Goal: Use online tool/utility: Utilize a website feature to perform a specific function

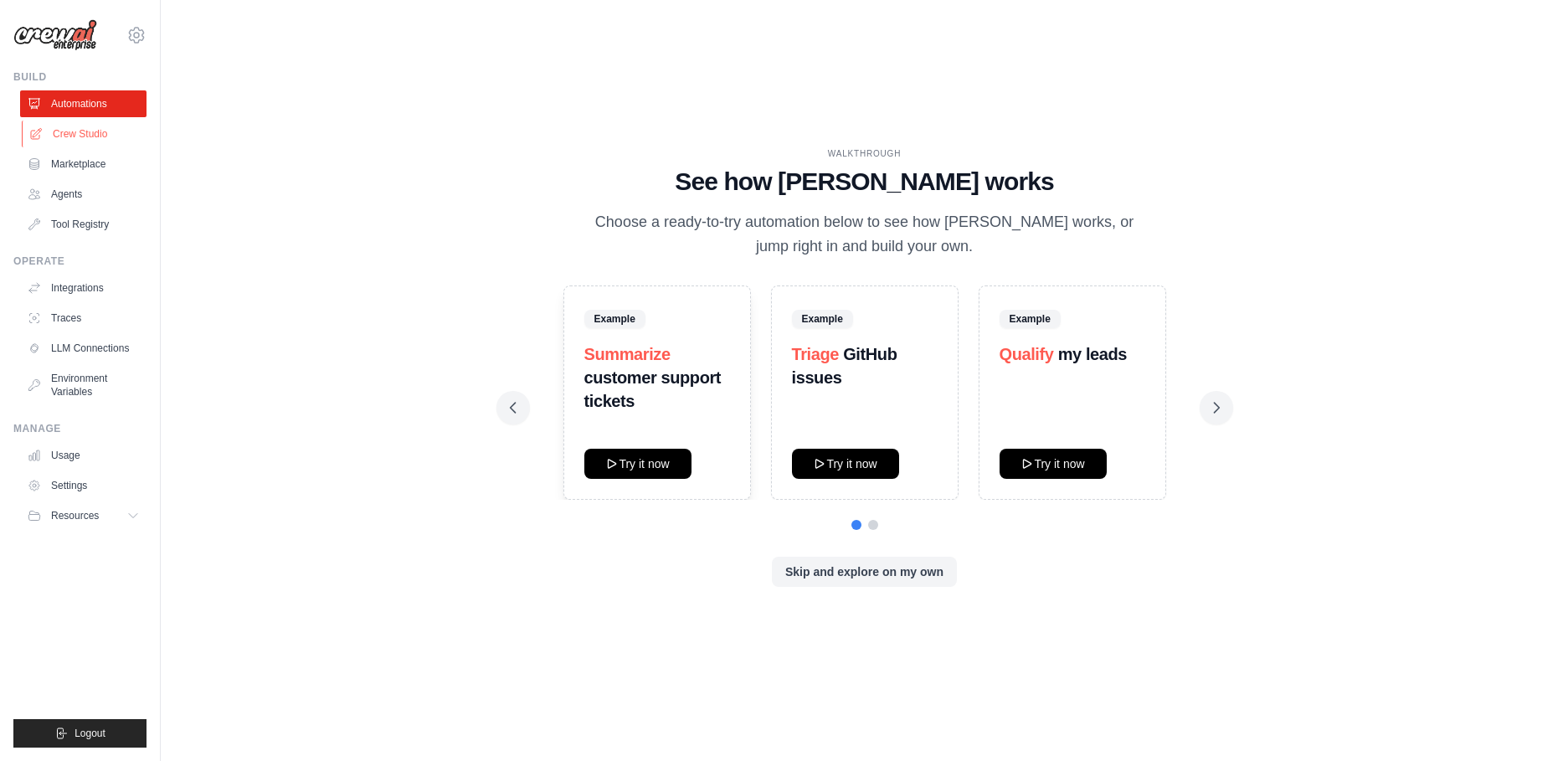
click at [74, 131] on link "Crew Studio" at bounding box center [84, 134] width 126 height 27
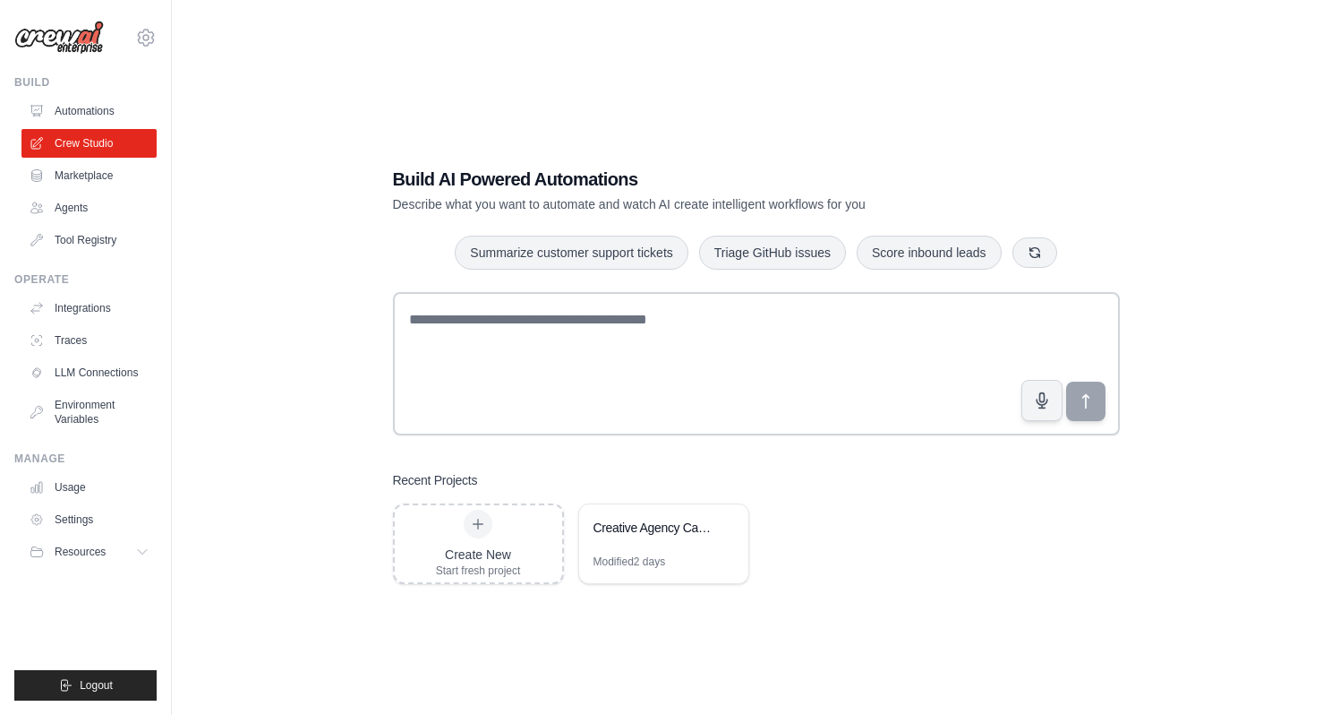
scroll to position [36, 0]
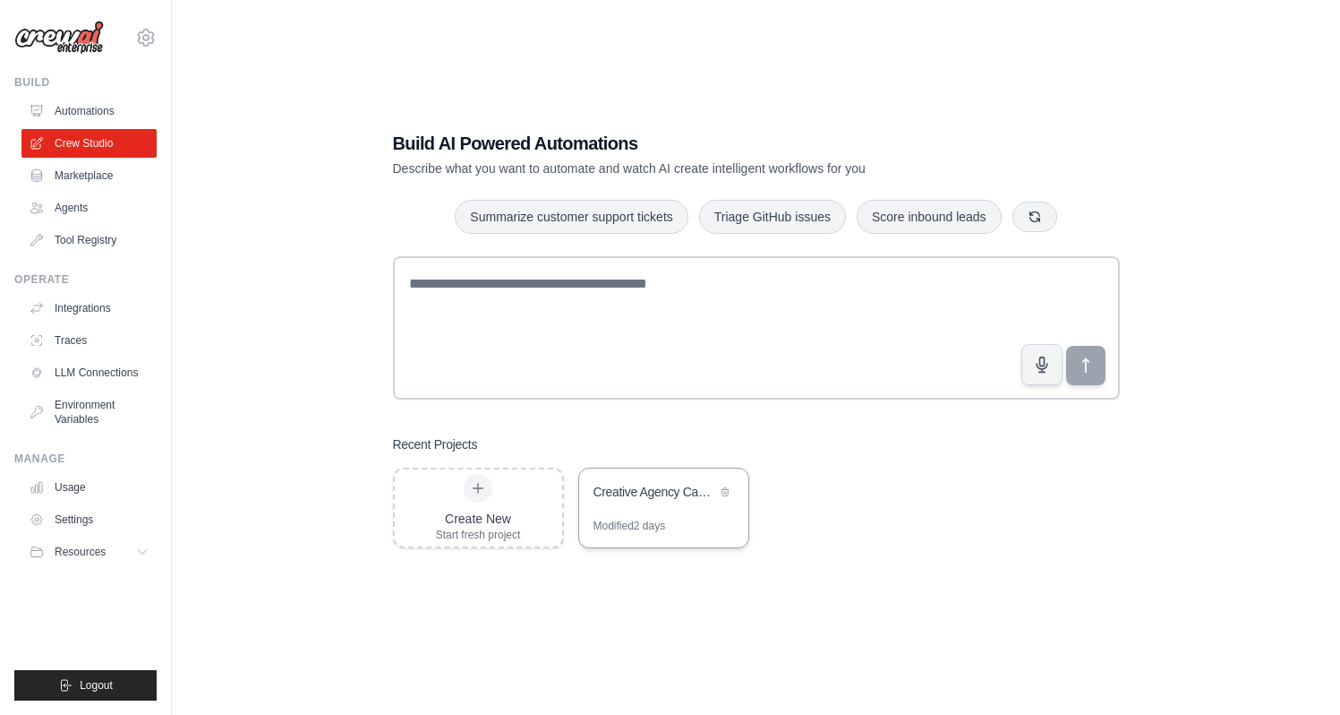
click at [659, 489] on div "Creative Agency Campaign Builder" at bounding box center [655, 492] width 123 height 18
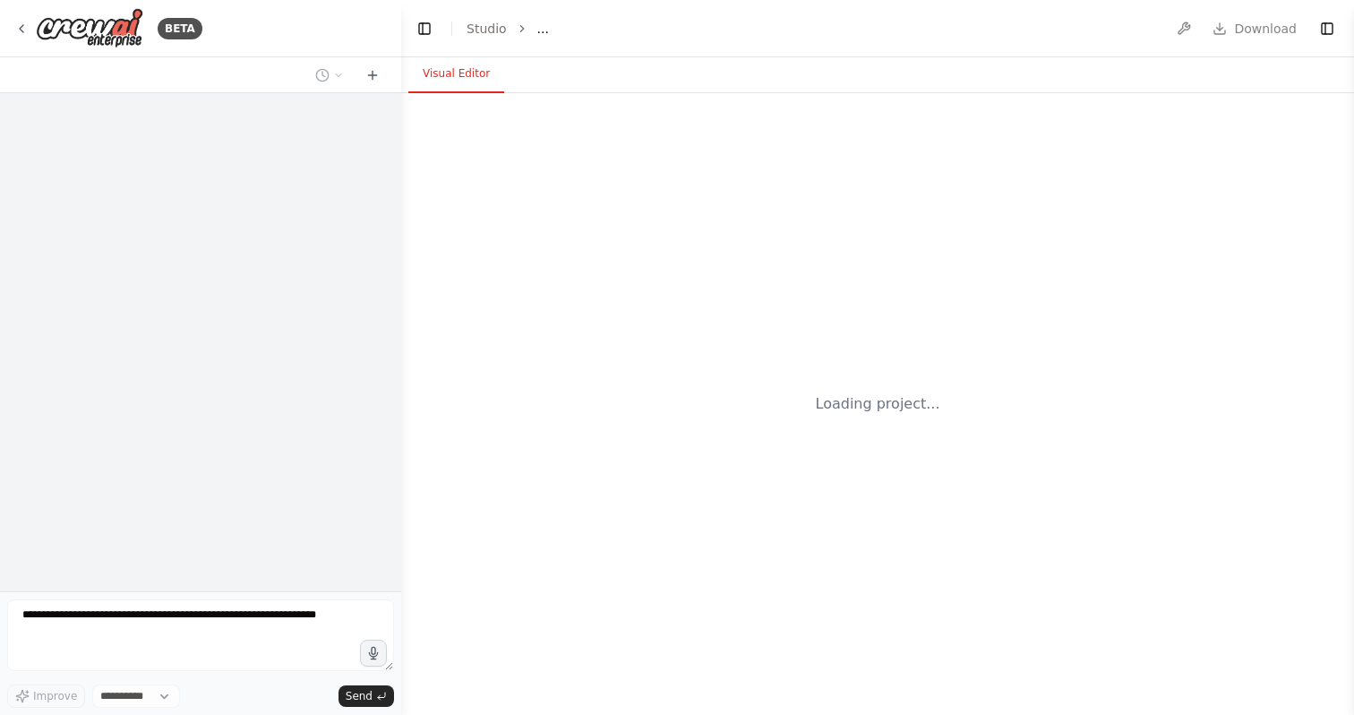
select select "****"
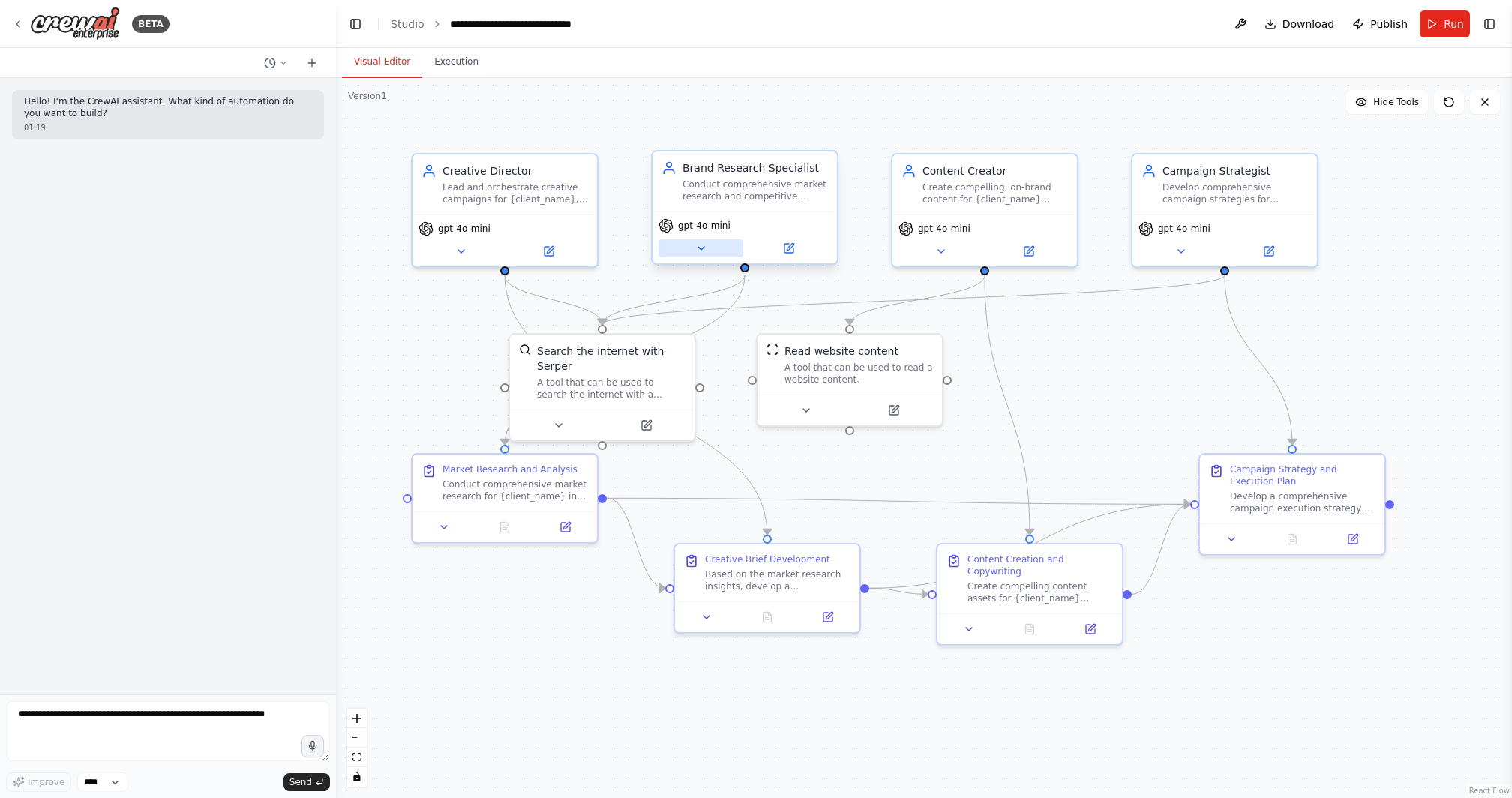
click at [699, 254] on icon at bounding box center [701, 248] width 12 height 12
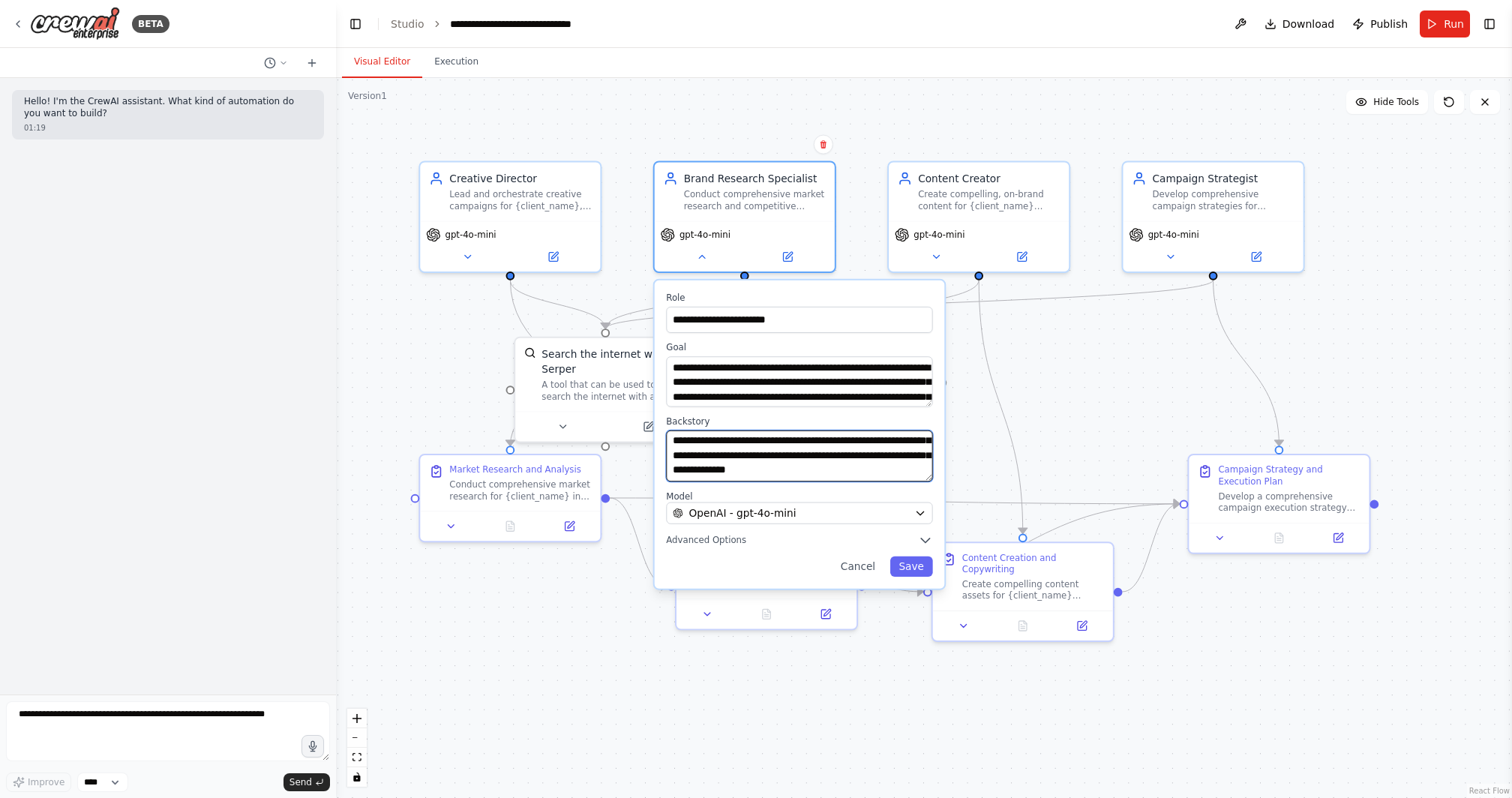
scroll to position [135, 0]
click at [866, 561] on button "Cancel" at bounding box center [858, 566] width 53 height 20
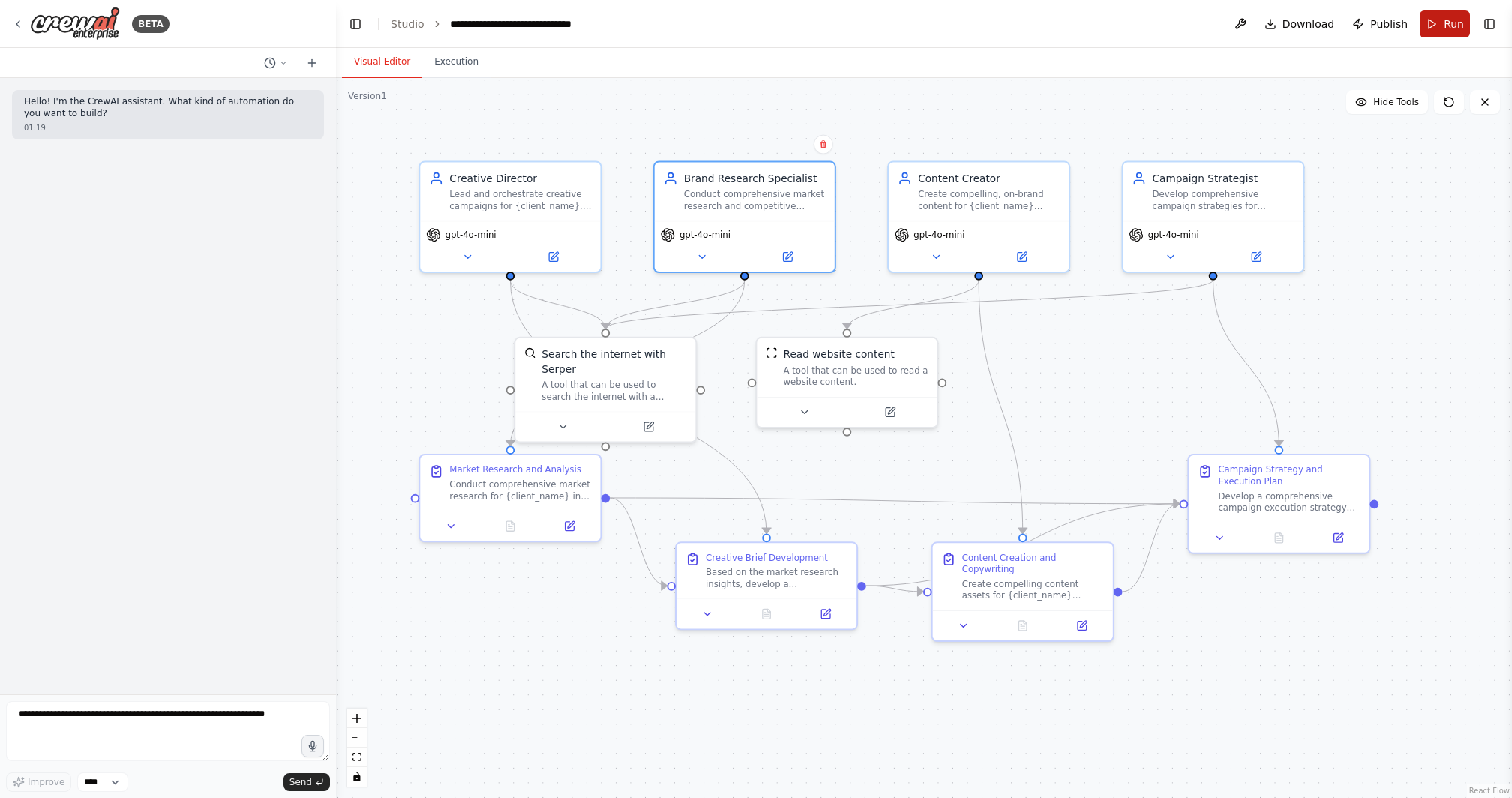
click at [1133, 17] on button "Run" at bounding box center [1445, 24] width 50 height 27
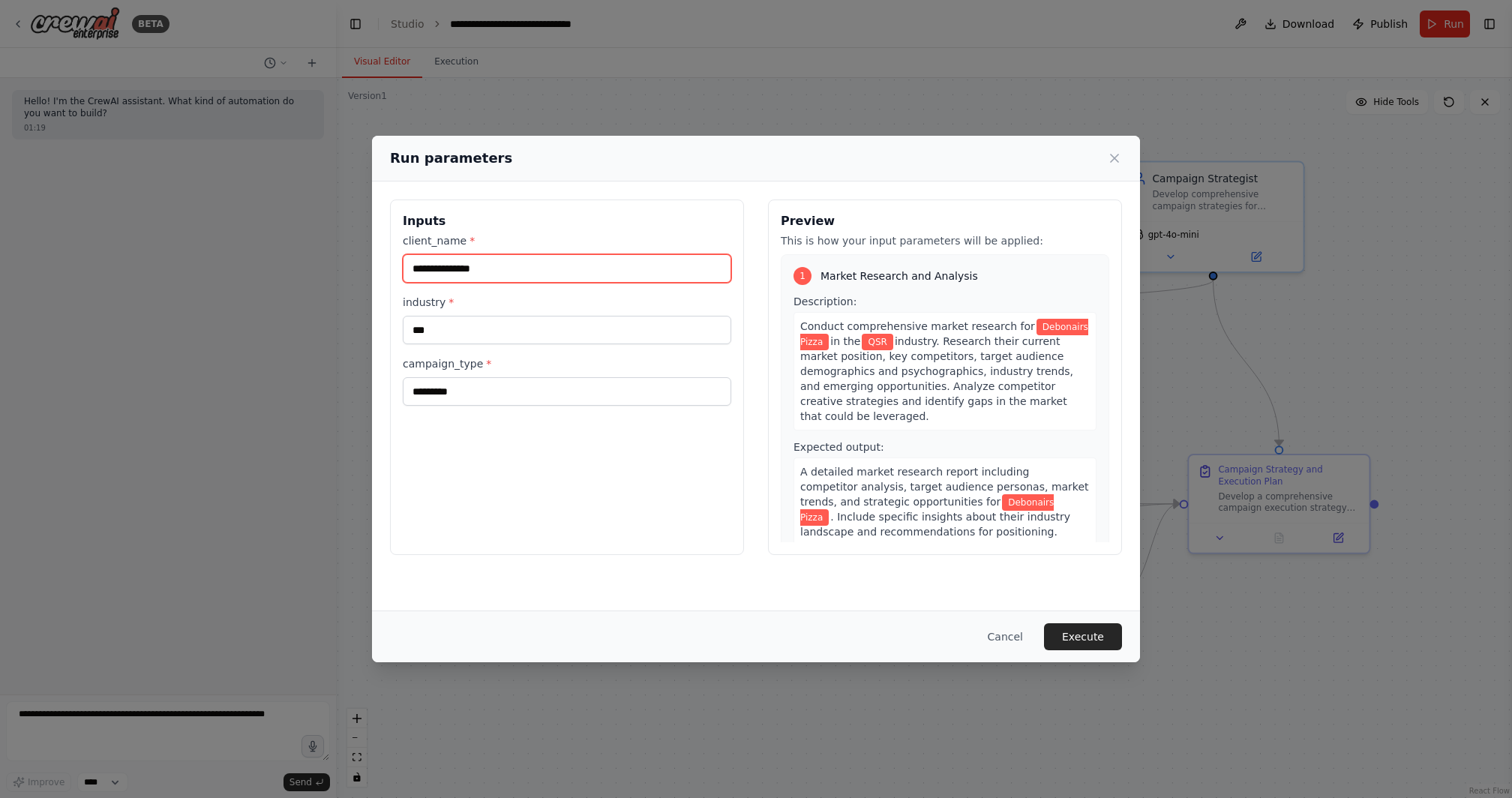
click at [506, 271] on input "**********" at bounding box center [567, 269] width 328 height 28
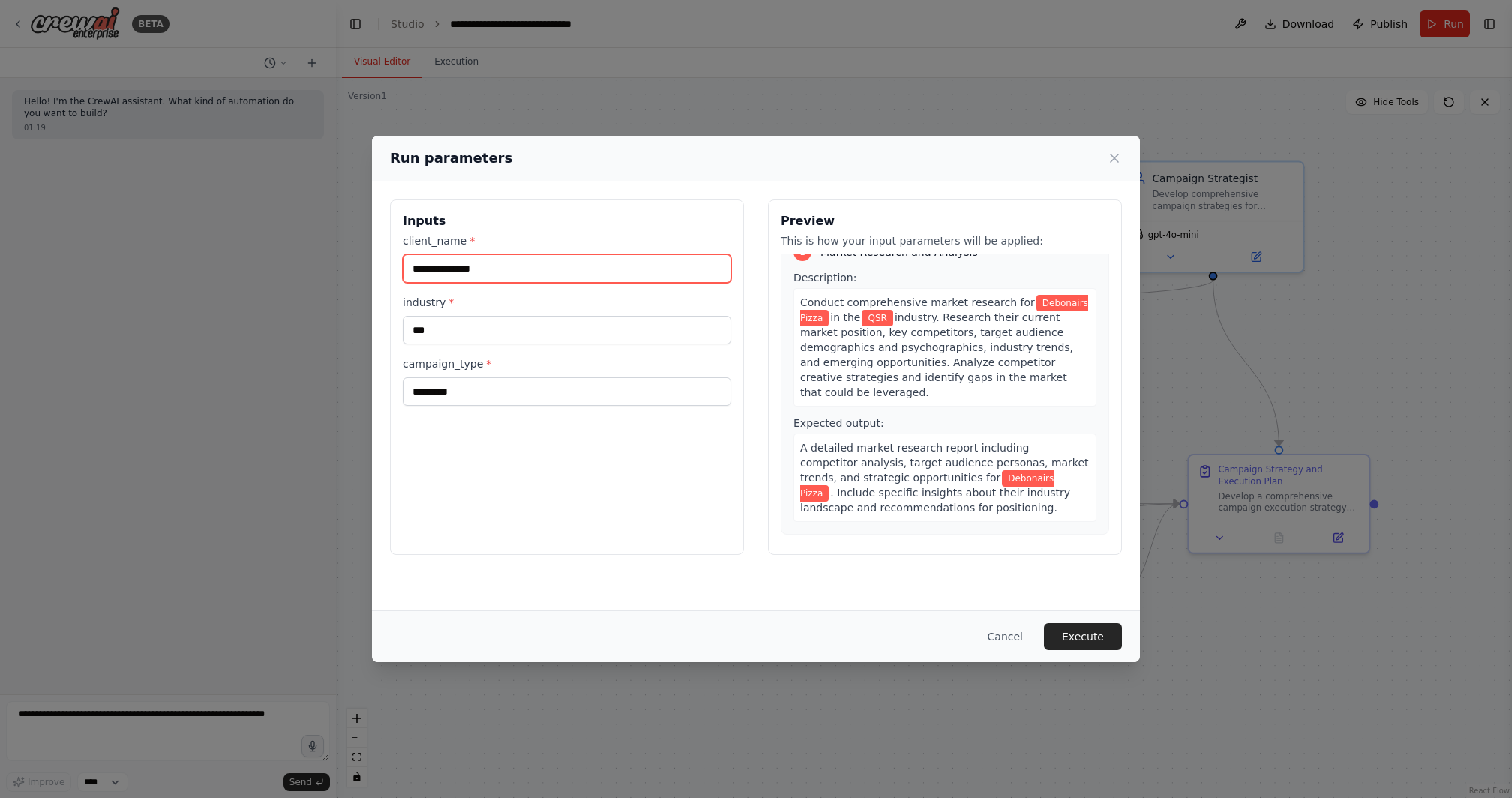
scroll to position [0, 0]
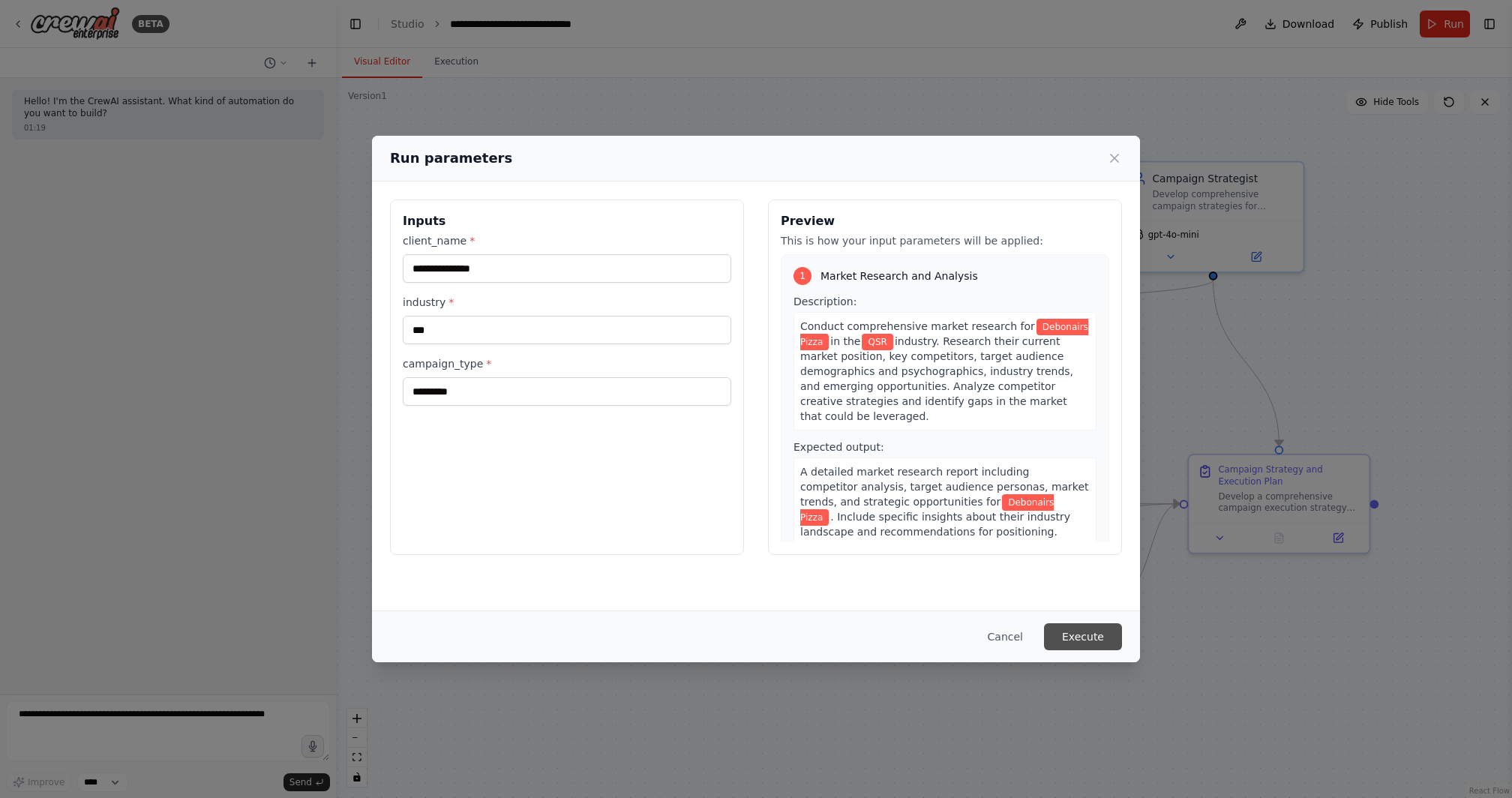
click at [1086, 598] on button "Execute" at bounding box center [1082, 636] width 78 height 27
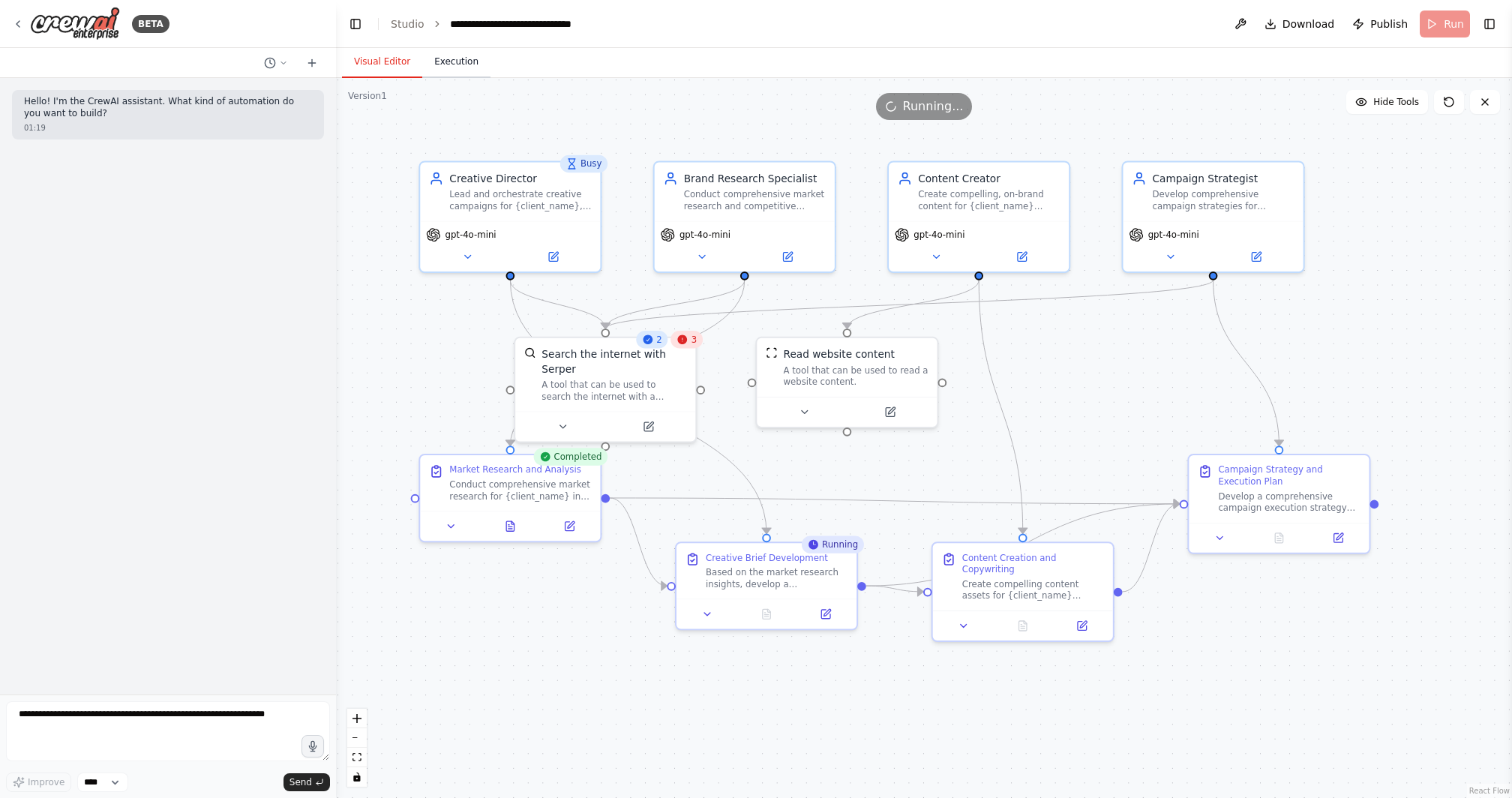
click at [454, 62] on button "Execution" at bounding box center [456, 63] width 68 height 32
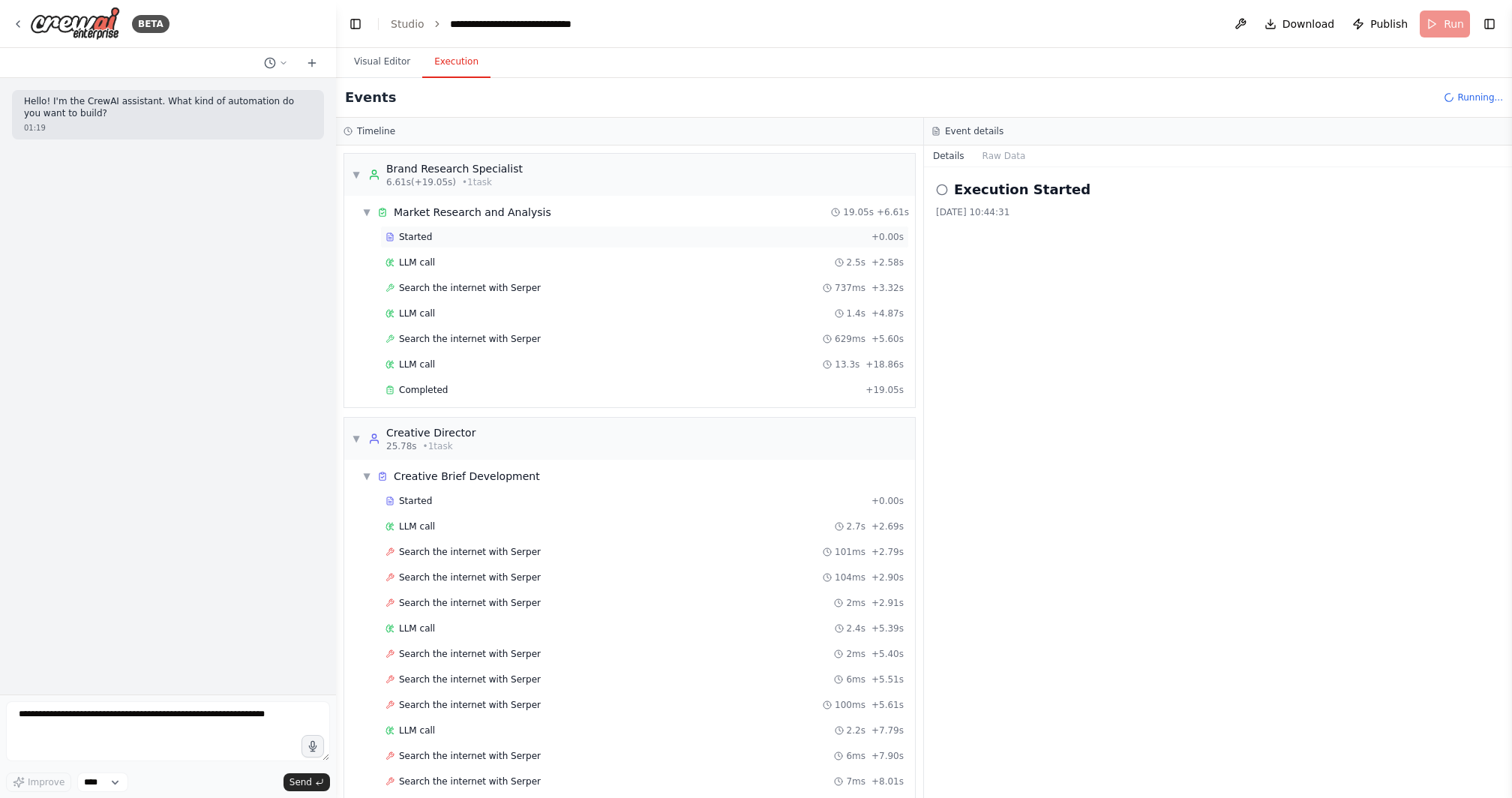
click at [435, 234] on div "Started" at bounding box center [625, 237] width 480 height 12
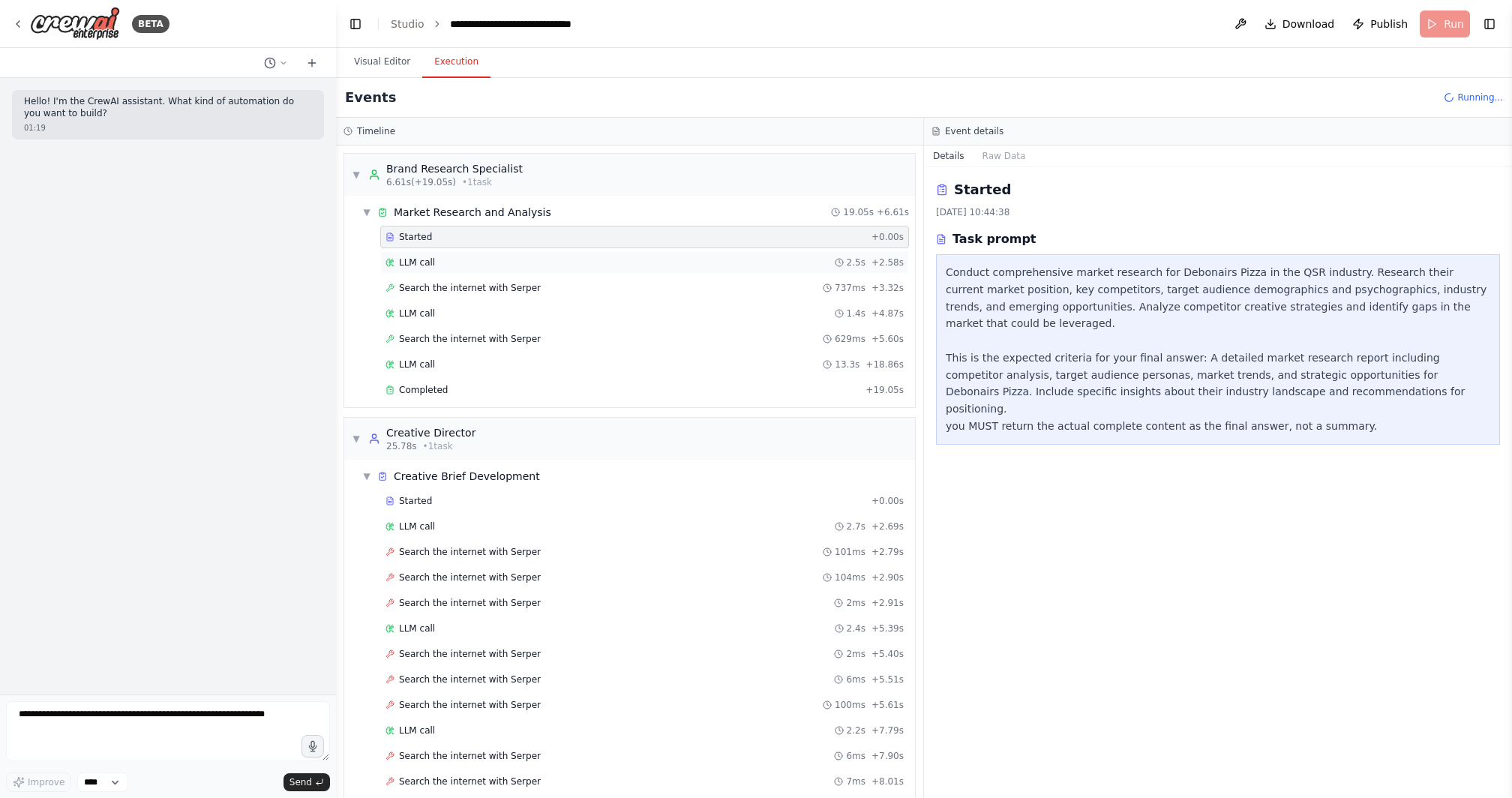
click at [437, 260] on div "LLM call 2.5s + 2.58s" at bounding box center [644, 262] width 519 height 12
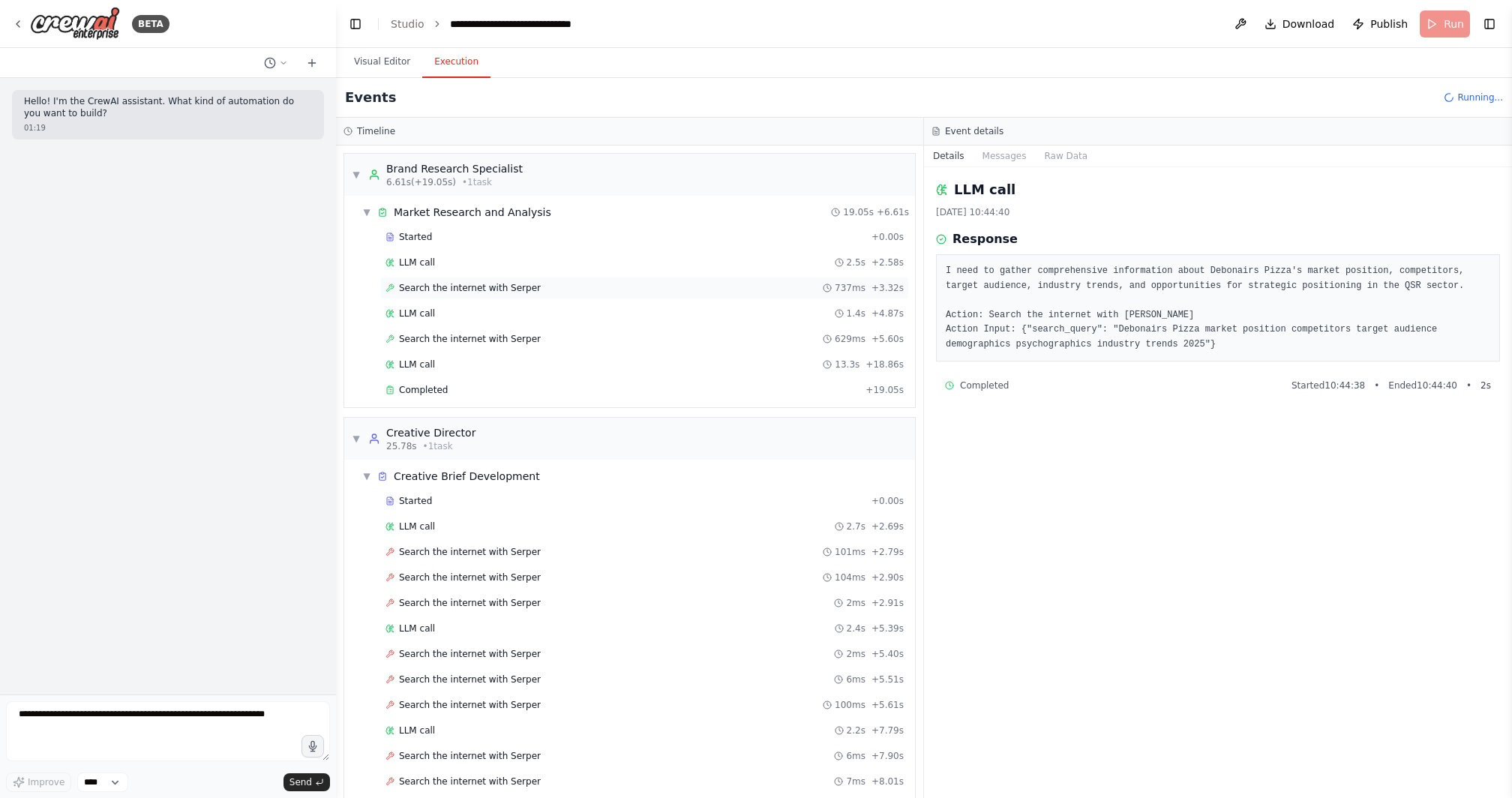
click at [429, 288] on span "Search the internet with Serper" at bounding box center [469, 288] width 142 height 12
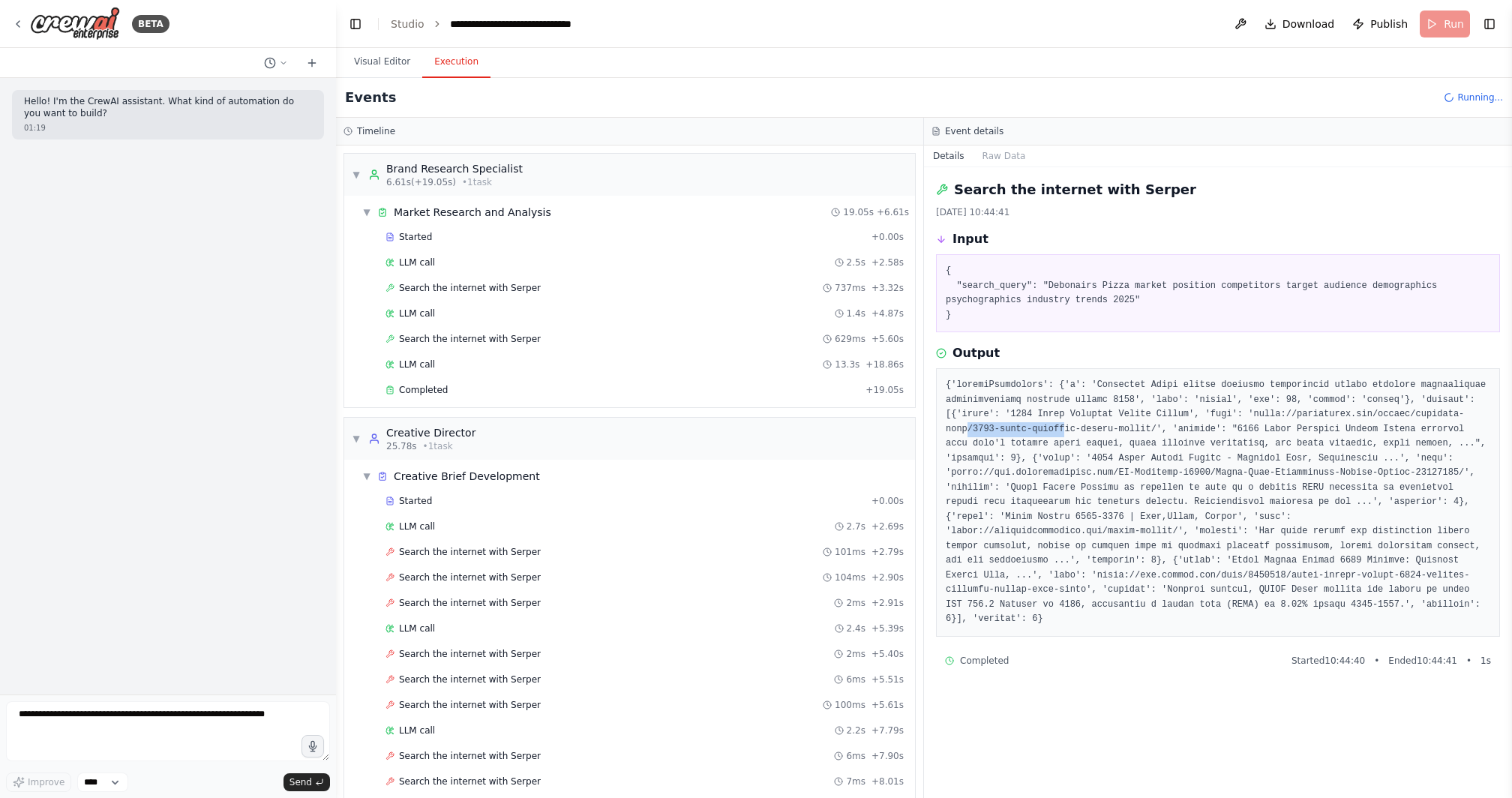
drag, startPoint x: 1066, startPoint y: 429, endPoint x: 970, endPoint y: 429, distance: 96.0
click at [970, 429] on pre at bounding box center [1218, 502] width 544 height 249
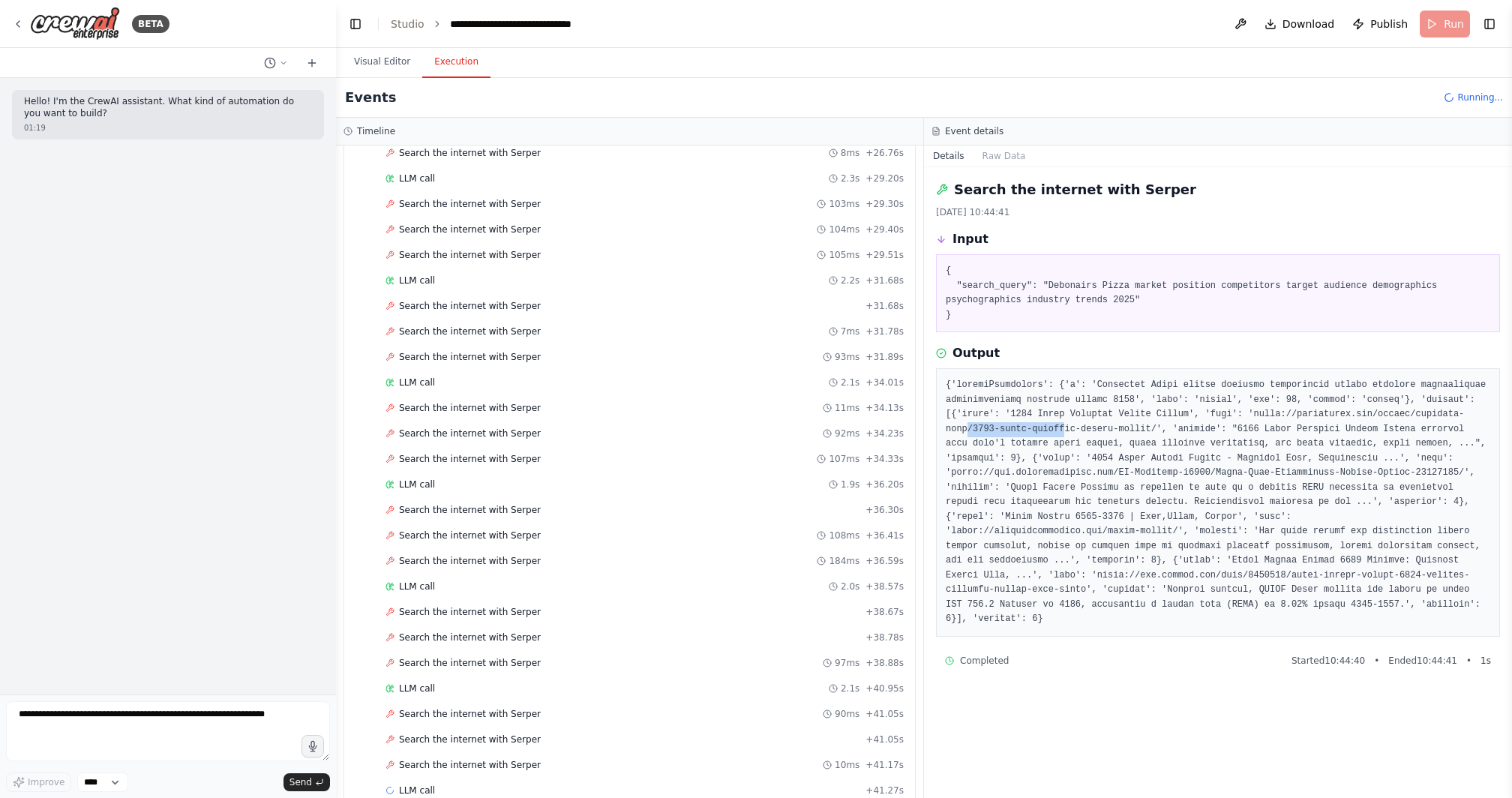
scroll to position [1396, 0]
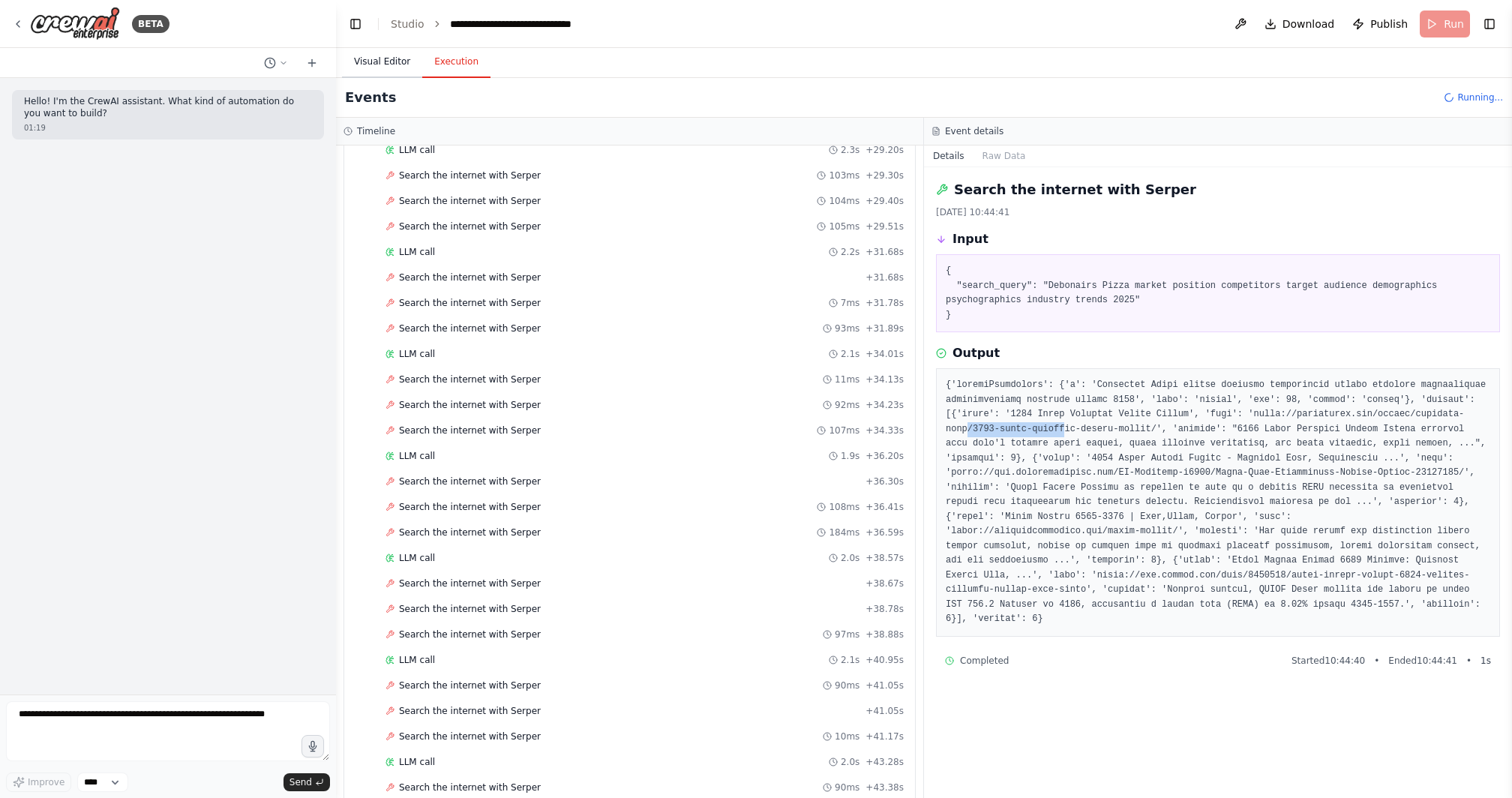
click at [379, 63] on button "Visual Editor" at bounding box center [382, 63] width 80 height 32
